Goal: Task Accomplishment & Management: Complete application form

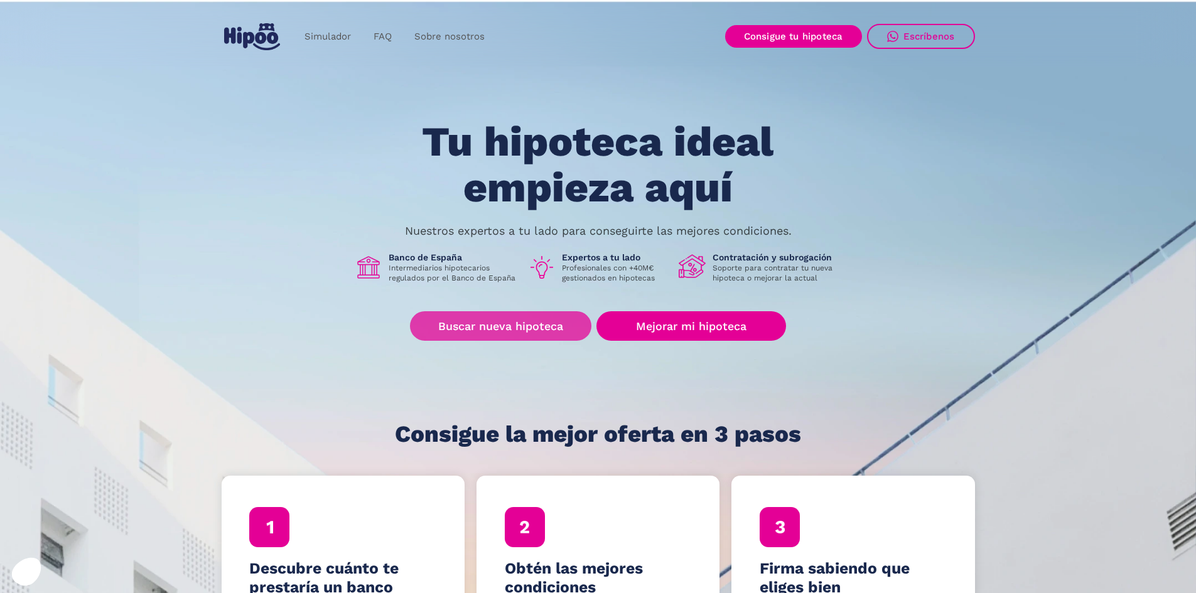
click at [529, 326] on link "Buscar nueva hipoteca" at bounding box center [500, 326] width 181 height 30
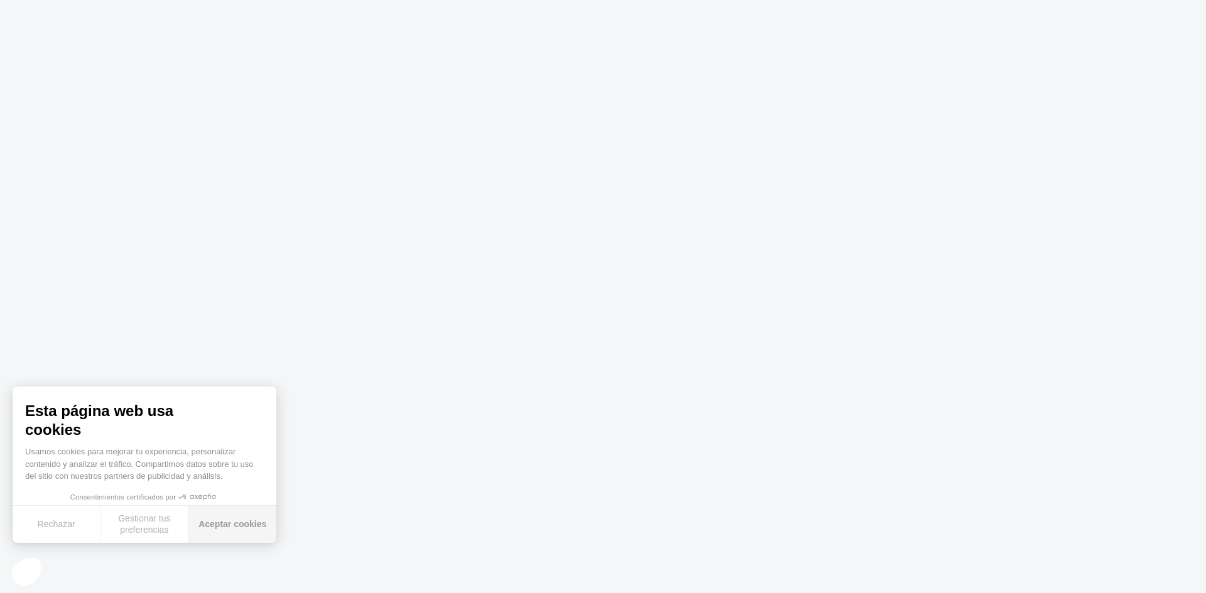
click at [222, 516] on button "Aceptar cookies" at bounding box center [232, 524] width 88 height 37
